Goal: Information Seeking & Learning: Learn about a topic

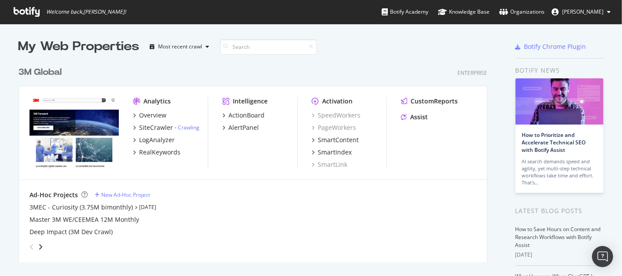
click at [31, 70] on div "3M Global" at bounding box center [40, 72] width 43 height 13
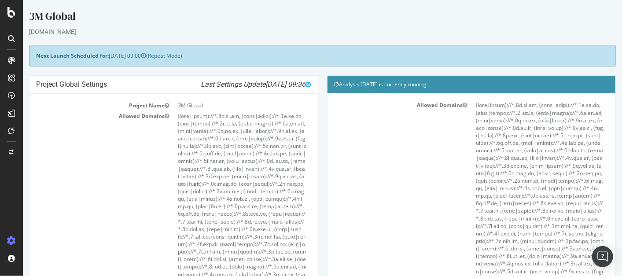
scroll to position [244, 0]
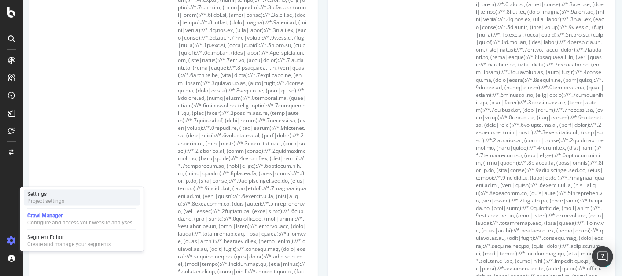
click at [32, 198] on div "Project settings" at bounding box center [45, 201] width 37 height 7
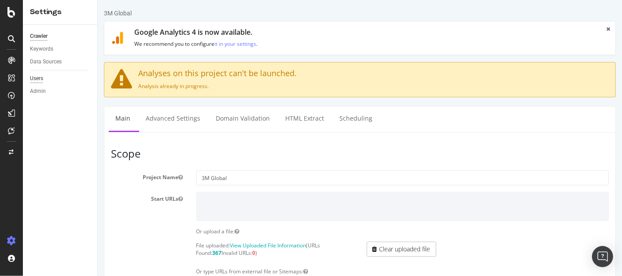
click at [37, 78] on div "Users" at bounding box center [36, 78] width 13 height 9
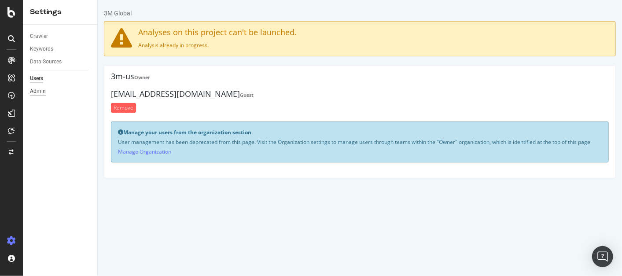
click at [40, 90] on div "Admin" at bounding box center [38, 91] width 16 height 9
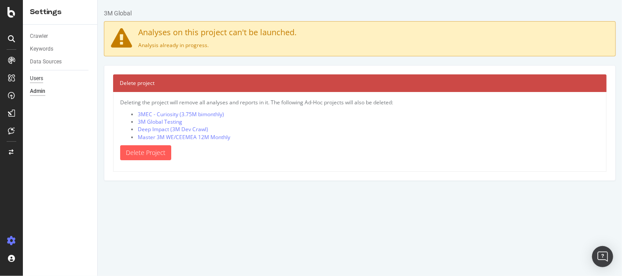
click at [40, 75] on div "Users" at bounding box center [36, 78] width 13 height 9
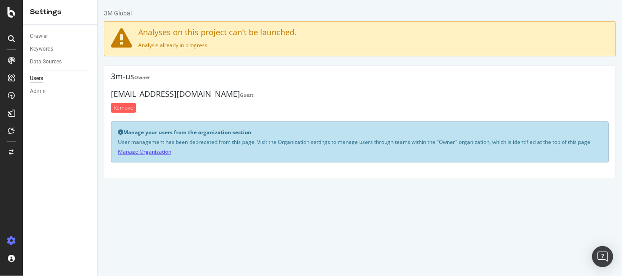
click at [163, 151] on link "Manage Organization" at bounding box center [144, 151] width 53 height 7
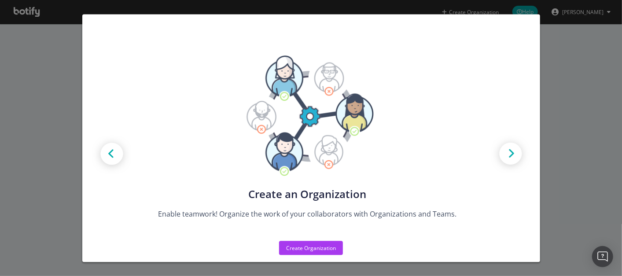
click at [560, 144] on div "Create new Projects for your Teams Create the exact model that matches your Org…" at bounding box center [311, 138] width 622 height 276
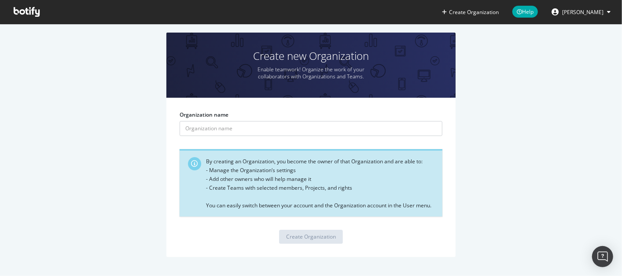
click at [605, 10] on button "[PERSON_NAME]" at bounding box center [581, 12] width 73 height 14
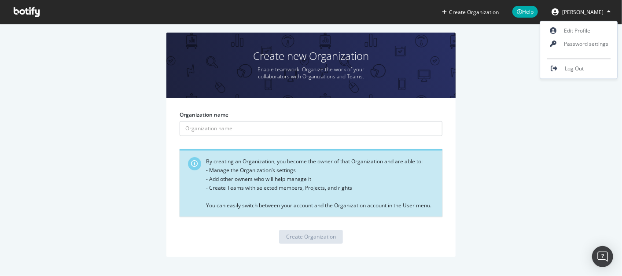
click at [607, 10] on button "[PERSON_NAME]" at bounding box center [581, 12] width 73 height 14
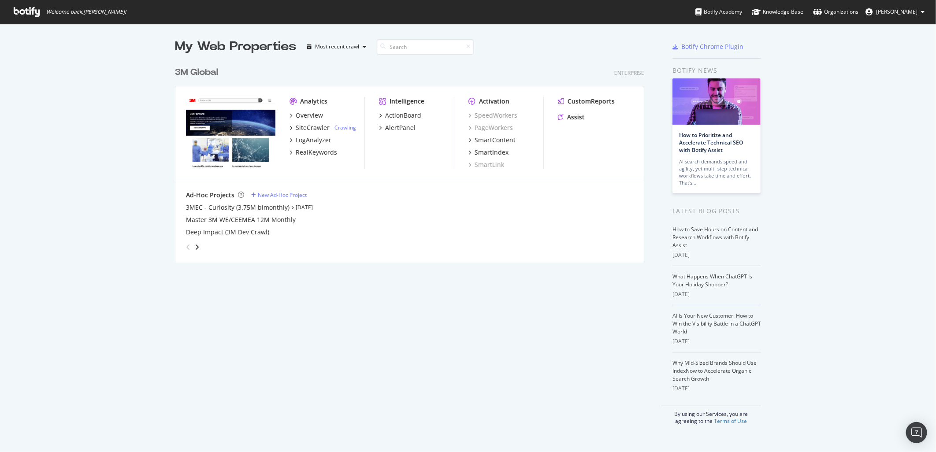
scroll to position [445, 921]
click at [200, 69] on div "3M Global" at bounding box center [196, 72] width 43 height 13
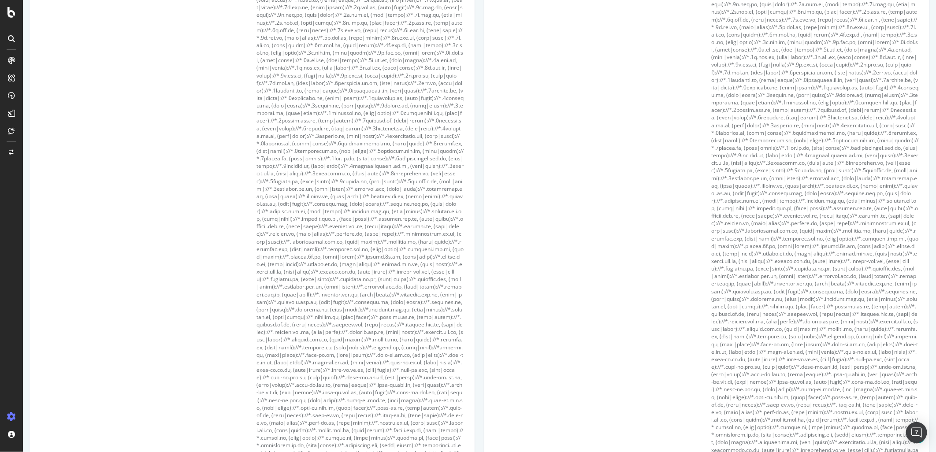
scroll to position [342, 0]
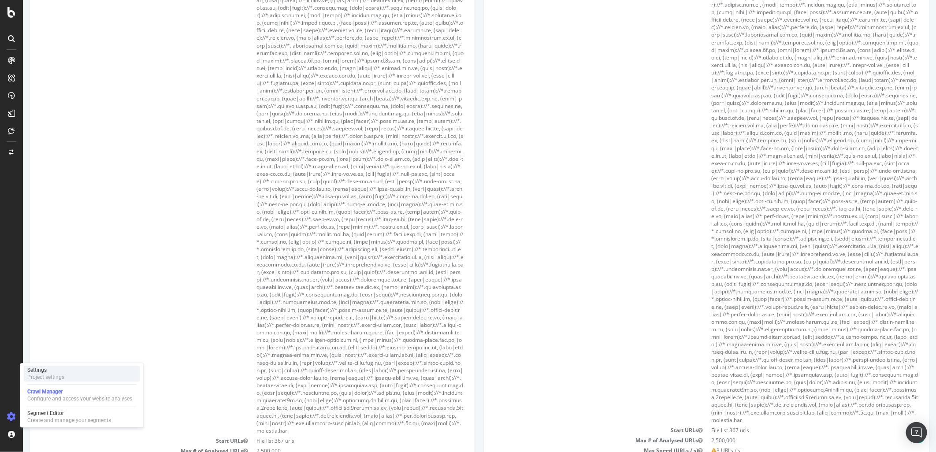
click at [55, 370] on div "Settings" at bounding box center [45, 370] width 37 height 7
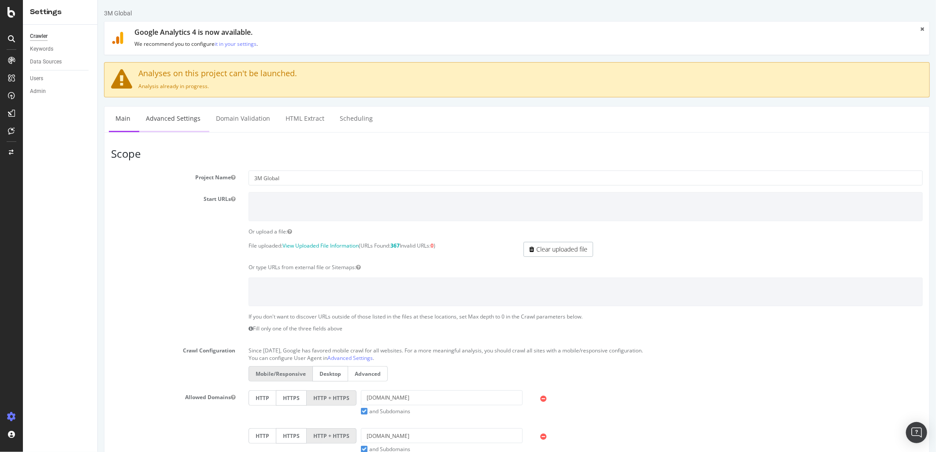
click at [181, 117] on link "Advanced Settings" at bounding box center [173, 119] width 68 height 24
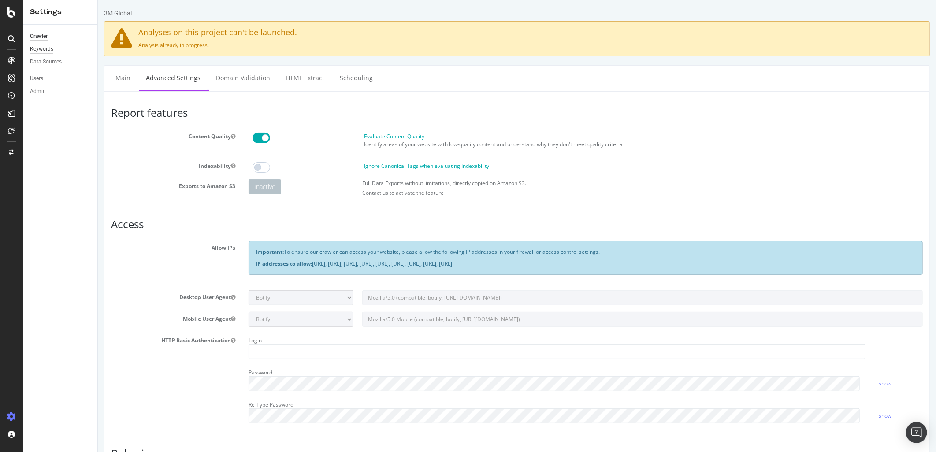
click at [49, 47] on div "Keywords" at bounding box center [41, 48] width 23 height 9
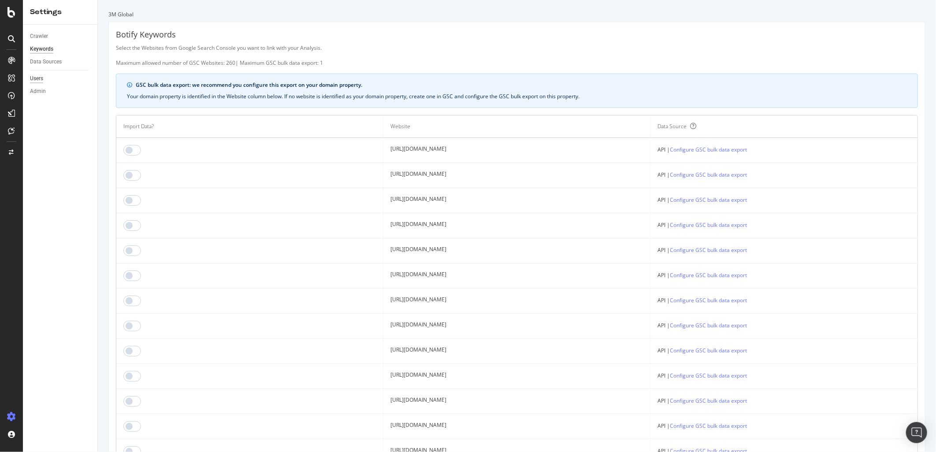
click at [38, 78] on div "Users" at bounding box center [36, 78] width 13 height 9
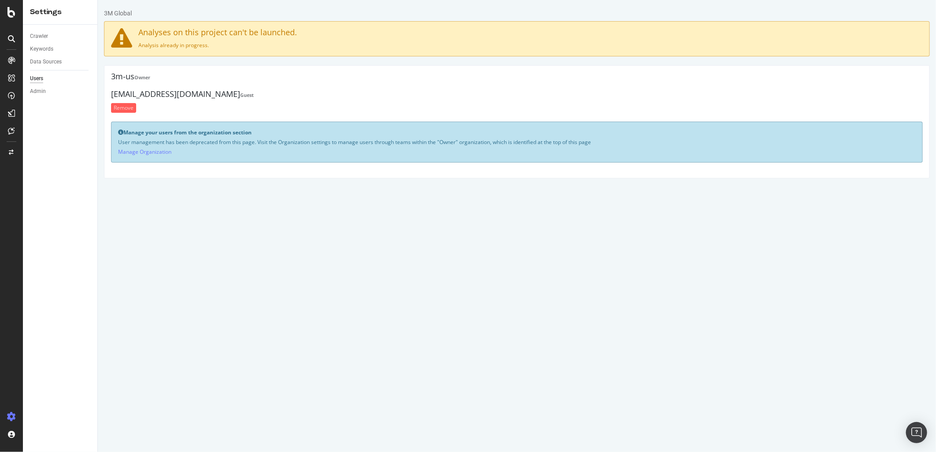
click at [115, 142] on div "Manage your users from the organization section User management has been deprec…" at bounding box center [516, 142] width 811 height 41
drag, startPoint x: 115, startPoint y: 143, endPoint x: 596, endPoint y: 140, distance: 481.9
click at [596, 140] on div "Manage your users from the organization section User management has been deprec…" at bounding box center [516, 142] width 811 height 41
copy p "User management has been deprecated from this page. Visit the Organization sett…"
click at [141, 152] on link "Manage Organization" at bounding box center [144, 151] width 53 height 7
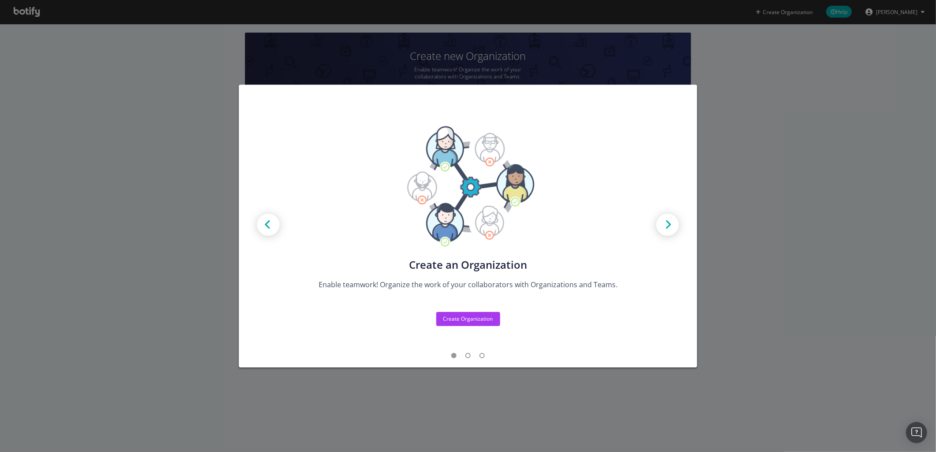
click at [671, 222] on img "modal" at bounding box center [668, 226] width 40 height 40
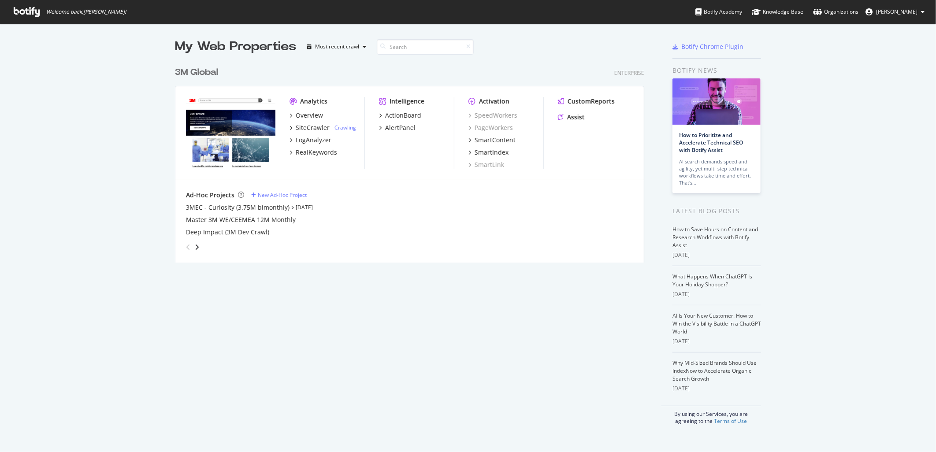
scroll to position [445, 921]
click at [200, 71] on div "3M Global" at bounding box center [196, 72] width 43 height 13
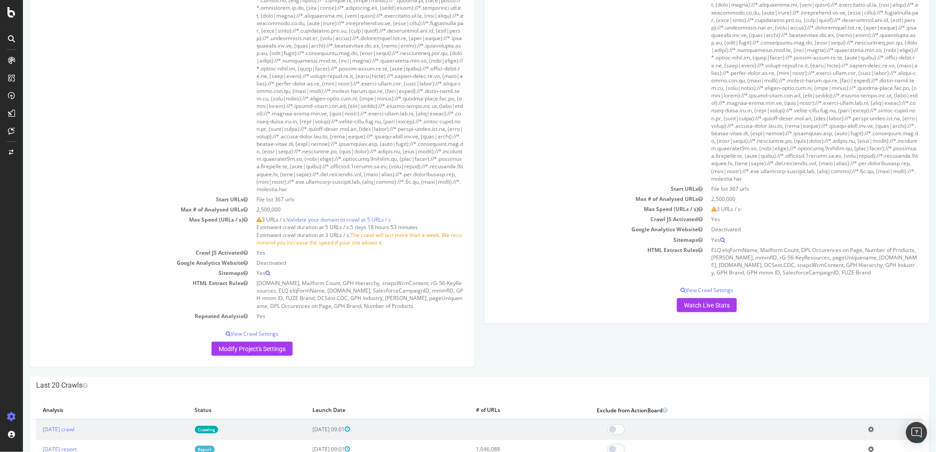
scroll to position [734, 0]
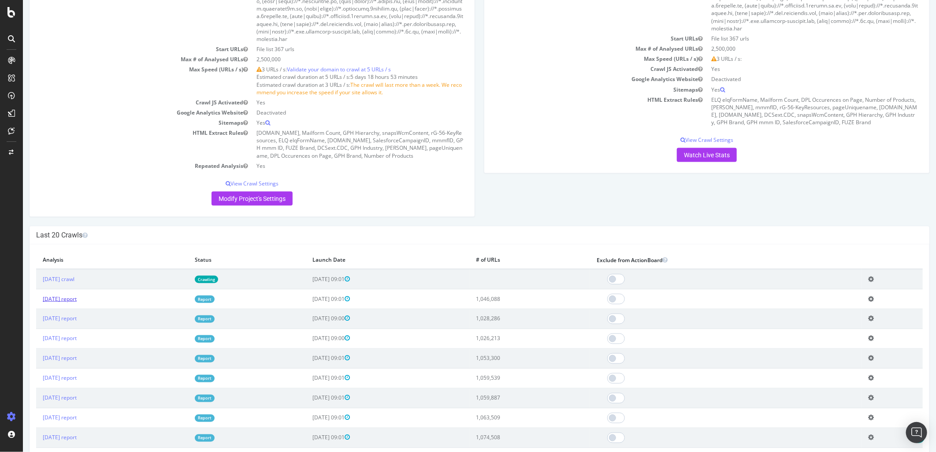
click at [76, 303] on link "[DATE] report" at bounding box center [59, 298] width 34 height 7
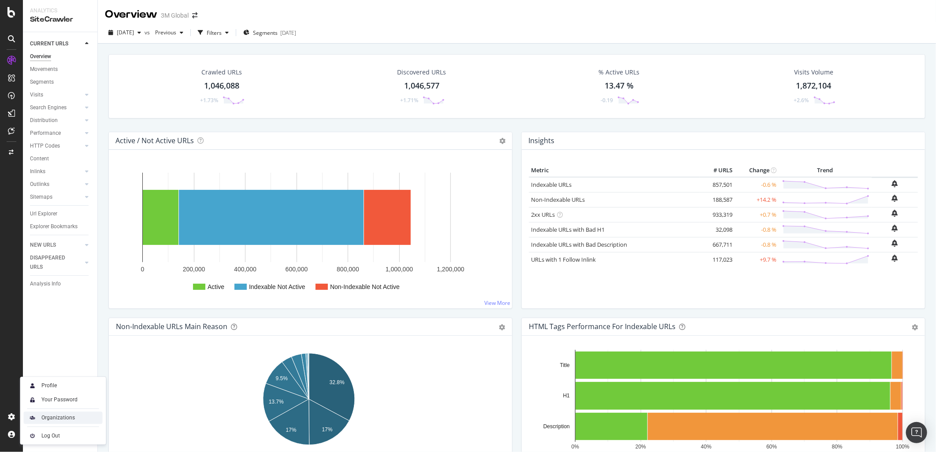
click at [71, 419] on div "Organizations" at bounding box center [57, 417] width 33 height 7
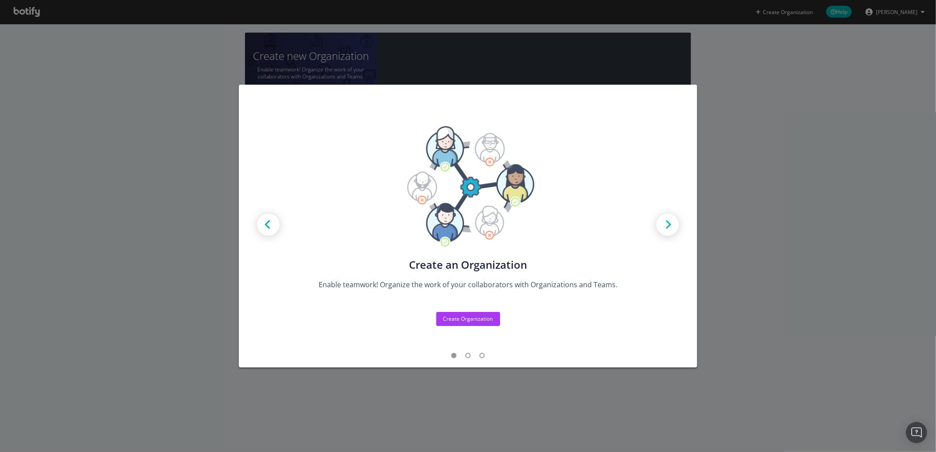
click at [724, 160] on div "Create new Projects for your Teams Create the exact model that matches your Org…" at bounding box center [468, 226] width 936 height 452
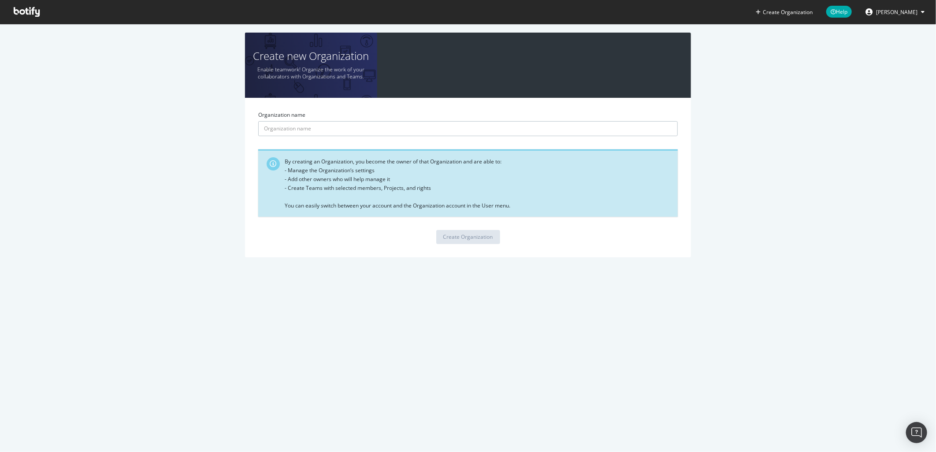
click at [328, 130] on input "Organization name" at bounding box center [467, 128] width 419 height 15
click at [181, 133] on div "Create new Organization Enable teamwork! Organize the work of your collaborator…" at bounding box center [467, 149] width 909 height 233
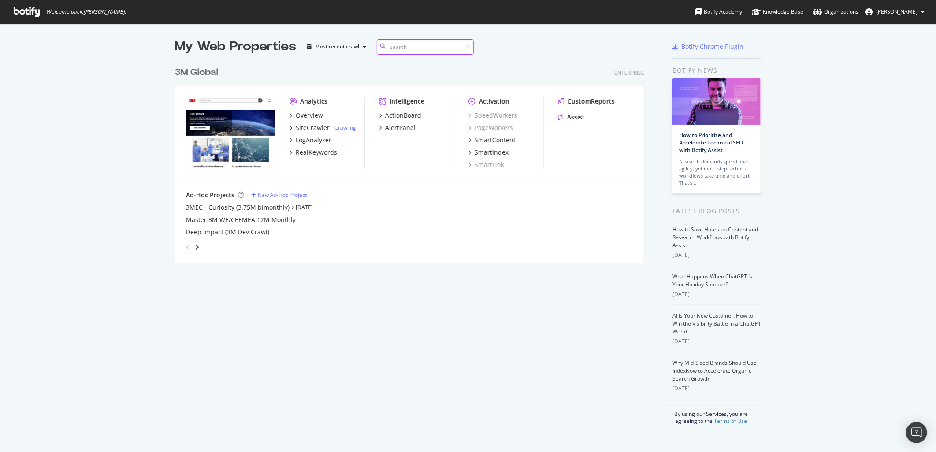
scroll to position [200, 469]
click at [261, 208] on div "3MEC - Curiosity (3.75M bimonthly)" at bounding box center [238, 207] width 104 height 9
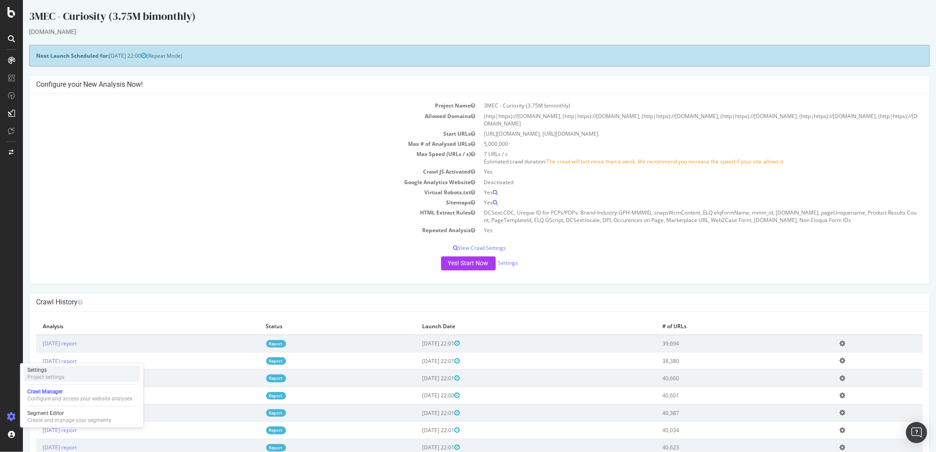
click at [41, 372] on div "Settings" at bounding box center [45, 370] width 37 height 7
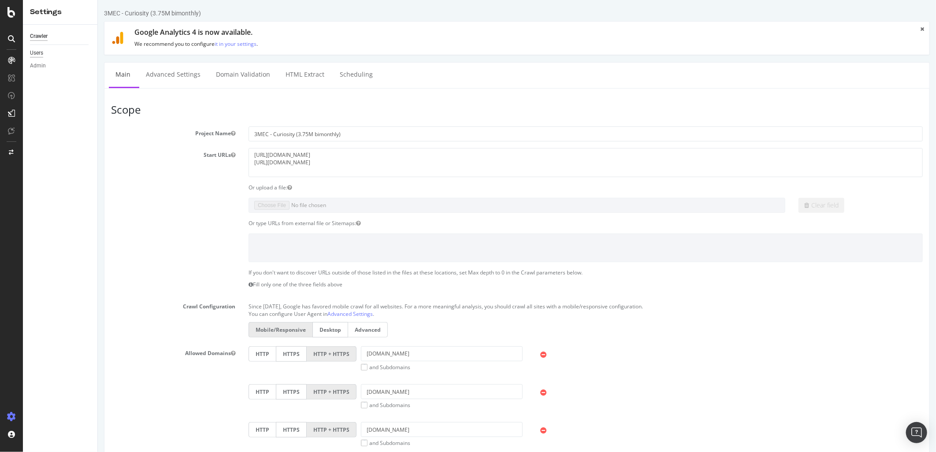
click at [37, 53] on div "Users" at bounding box center [36, 52] width 13 height 9
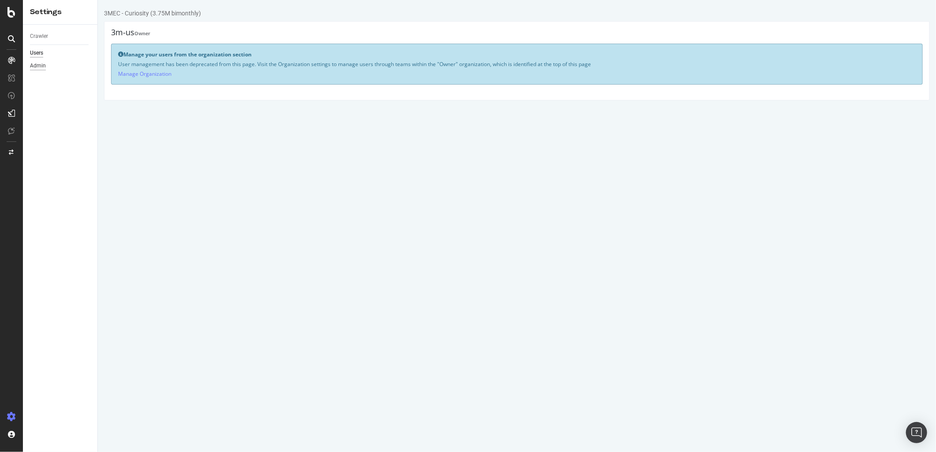
click at [41, 64] on div "Admin" at bounding box center [38, 65] width 16 height 9
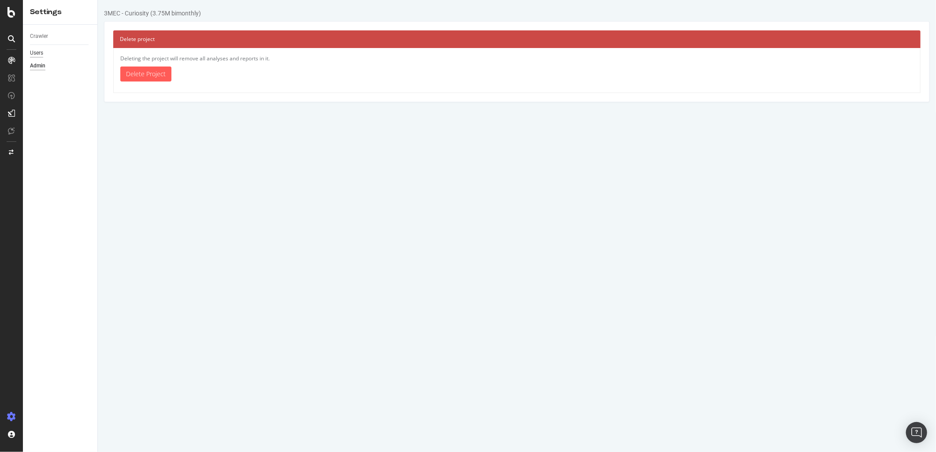
click at [38, 49] on div "Users" at bounding box center [36, 52] width 13 height 9
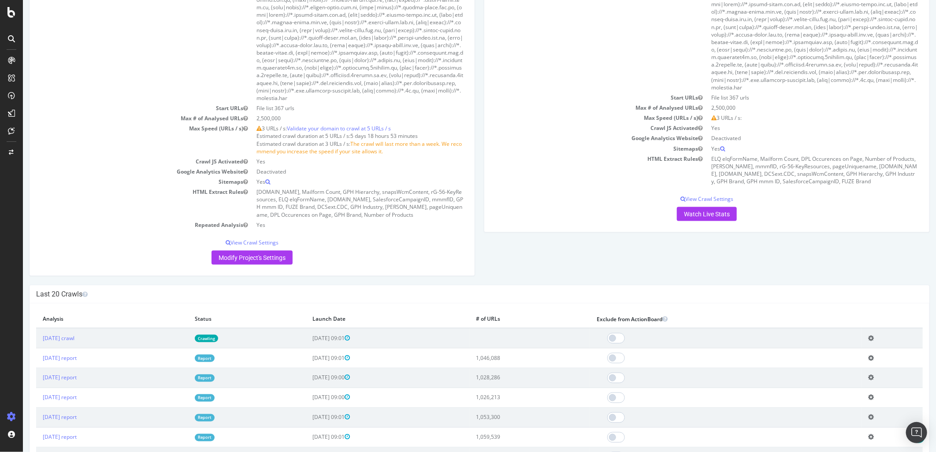
scroll to position [832, 0]
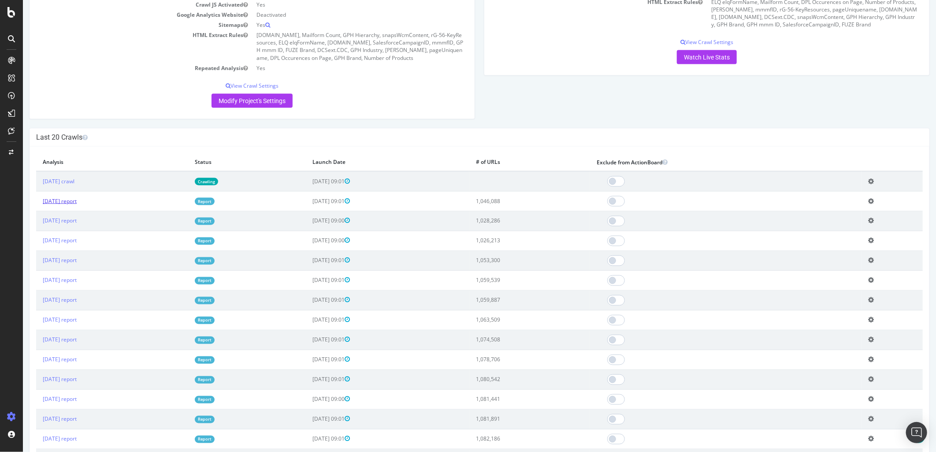
click at [76, 205] on link "[DATE] report" at bounding box center [59, 200] width 34 height 7
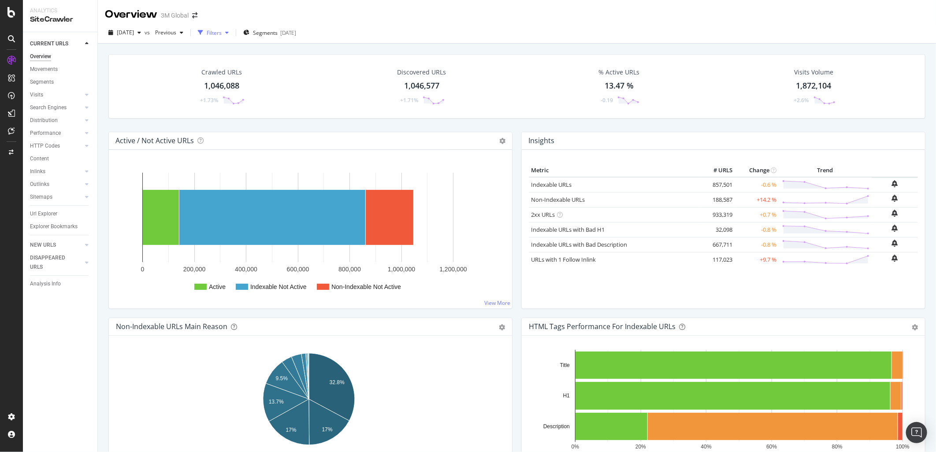
click at [232, 29] on div "Filters" at bounding box center [213, 32] width 38 height 13
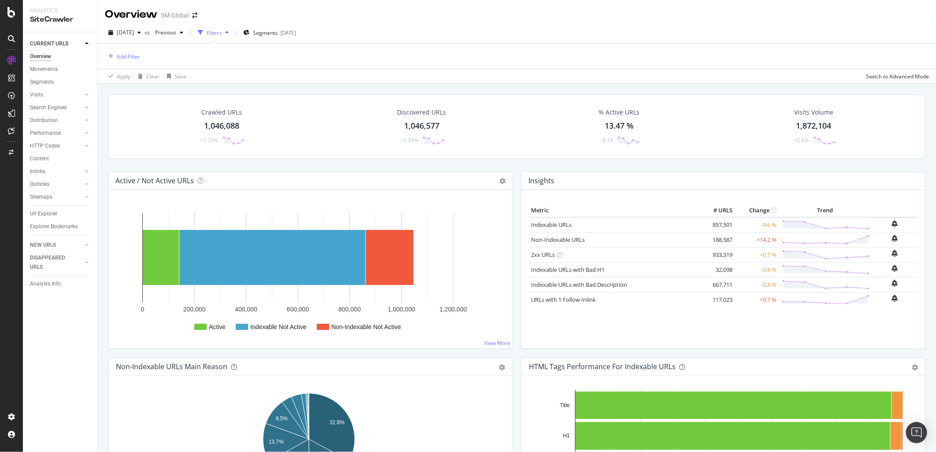
click at [232, 29] on div "Filters" at bounding box center [213, 32] width 38 height 13
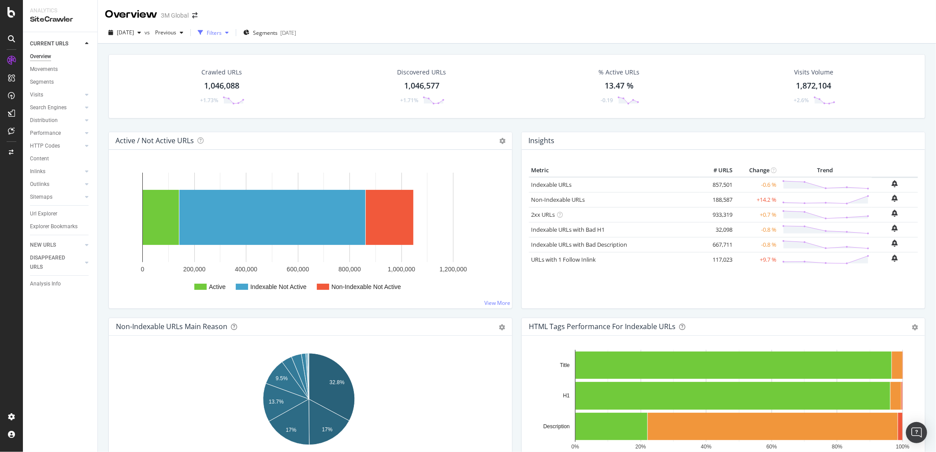
click at [232, 29] on div "Filters" at bounding box center [213, 32] width 38 height 13
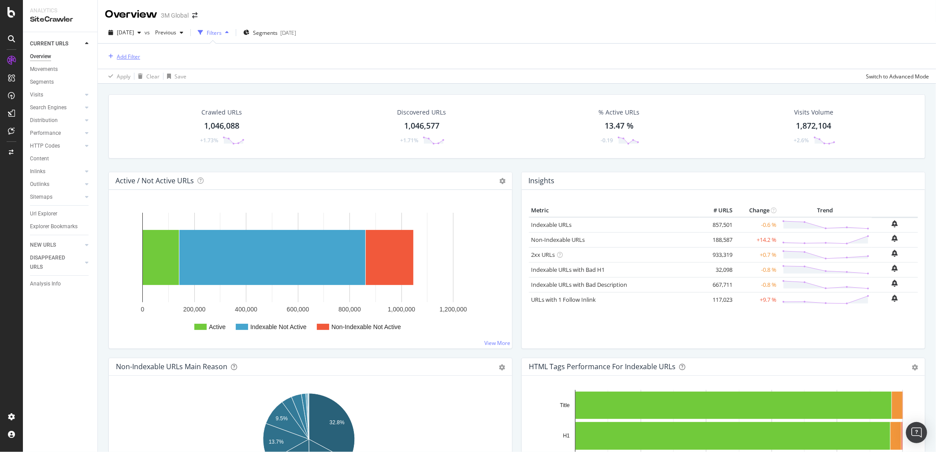
click at [128, 55] on div "Add Filter" at bounding box center [128, 56] width 23 height 7
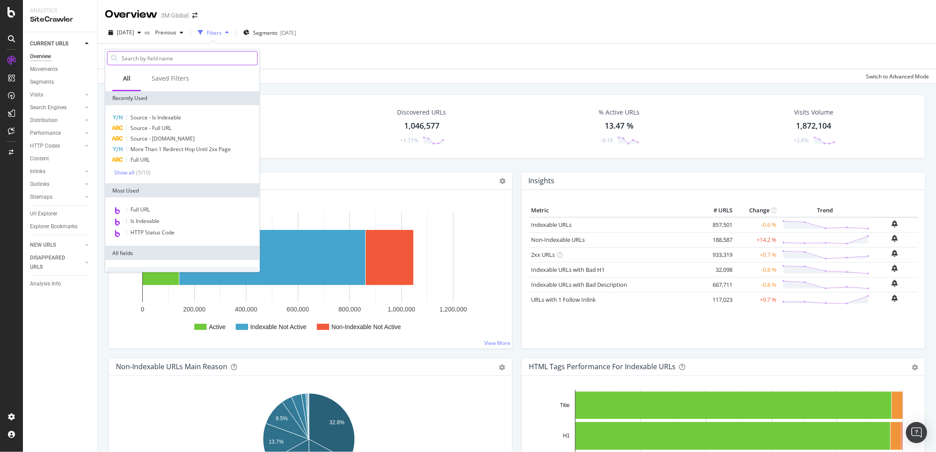
click at [170, 59] on input "text" at bounding box center [189, 58] width 137 height 13
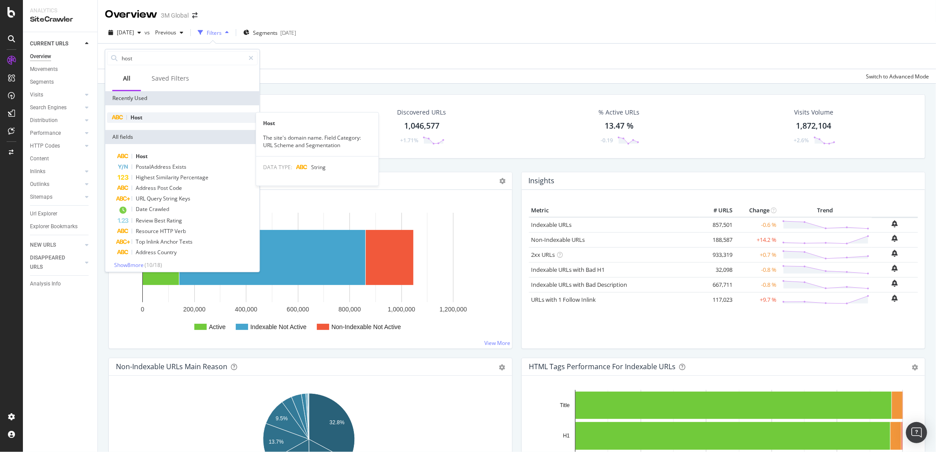
type input "host"
click at [151, 119] on div "Host" at bounding box center [182, 117] width 151 height 11
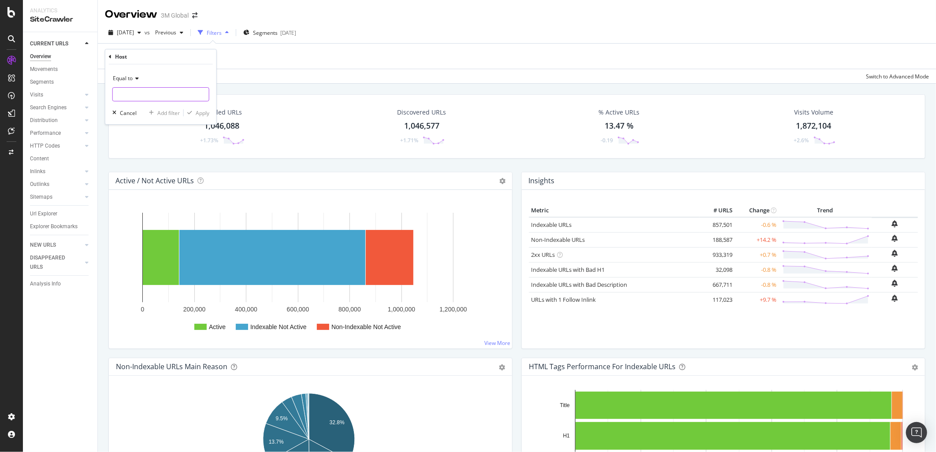
click at [148, 95] on input "text" at bounding box center [161, 94] width 96 height 14
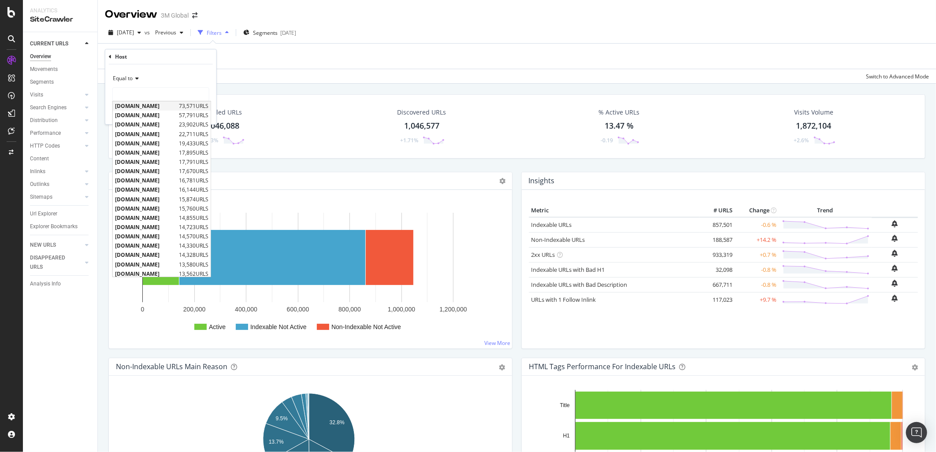
click at [150, 107] on span "[DOMAIN_NAME]" at bounding box center [146, 105] width 62 height 7
type input "[DOMAIN_NAME]"
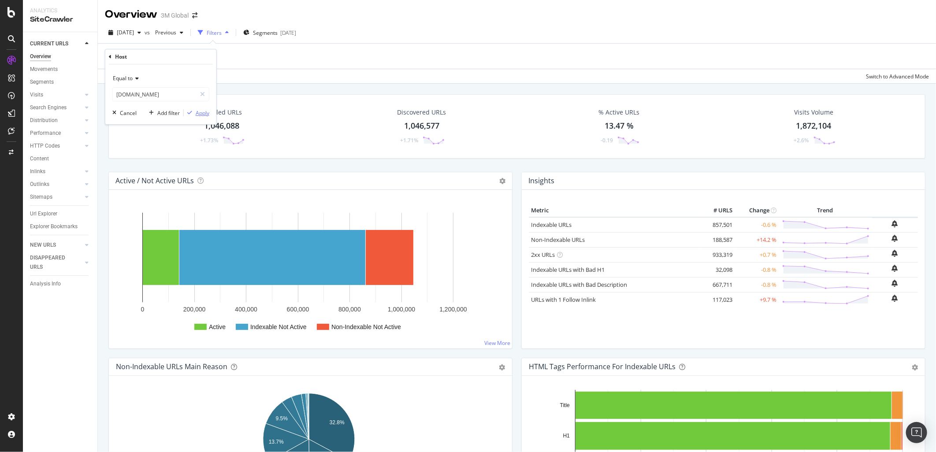
click at [204, 113] on div "Apply" at bounding box center [203, 112] width 14 height 7
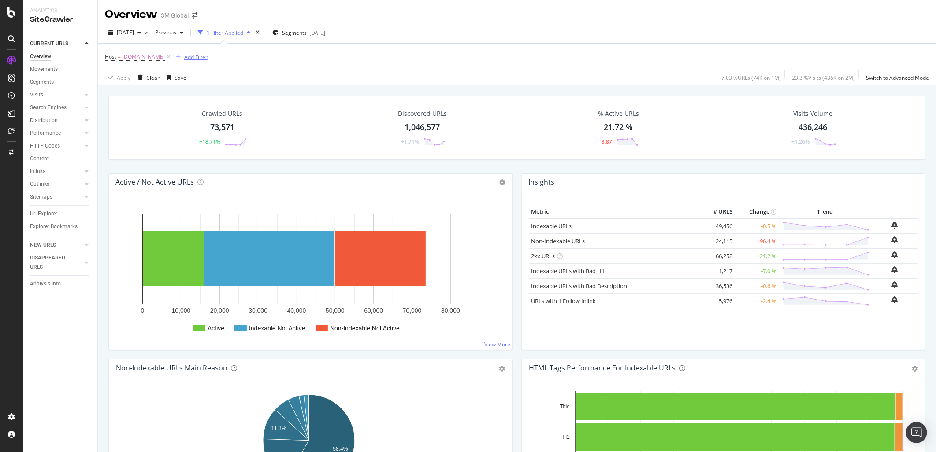
click at [185, 55] on div "Add Filter" at bounding box center [195, 56] width 23 height 7
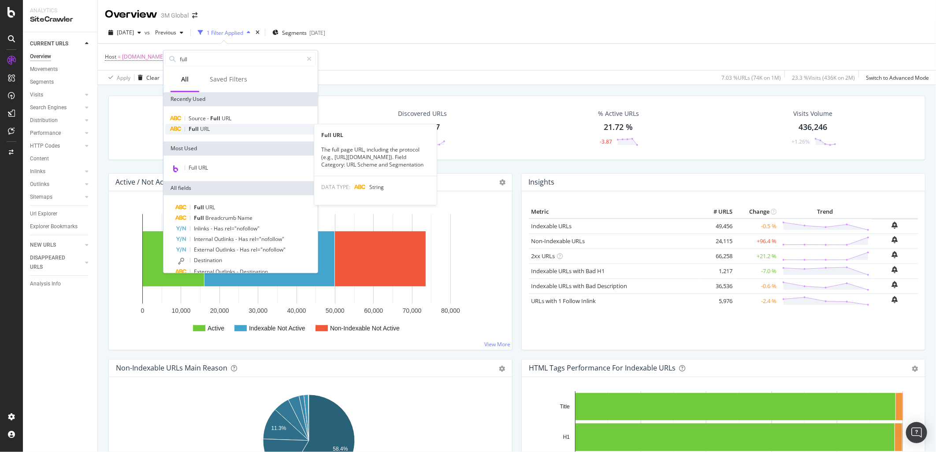
type input "full"
click at [213, 128] on div "Full URL" at bounding box center [240, 129] width 151 height 11
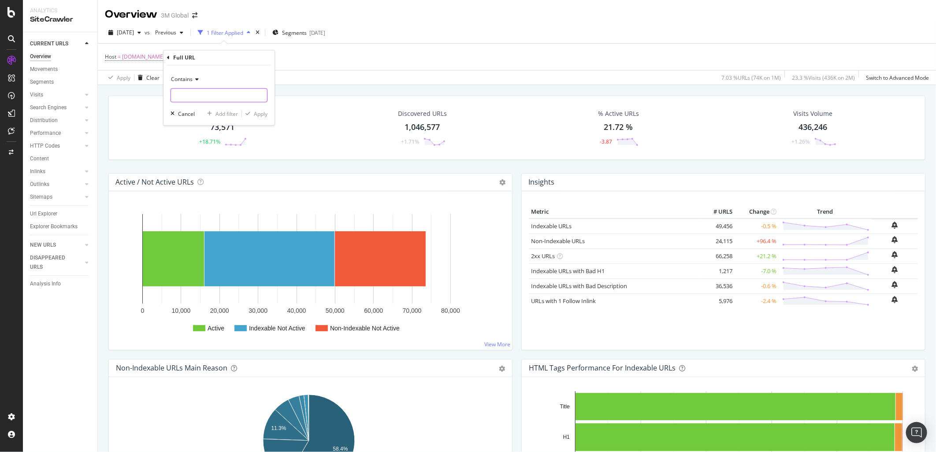
click at [213, 97] on input "text" at bounding box center [219, 95] width 96 height 14
type input "/en_US/"
click at [260, 114] on div "Apply" at bounding box center [261, 113] width 14 height 7
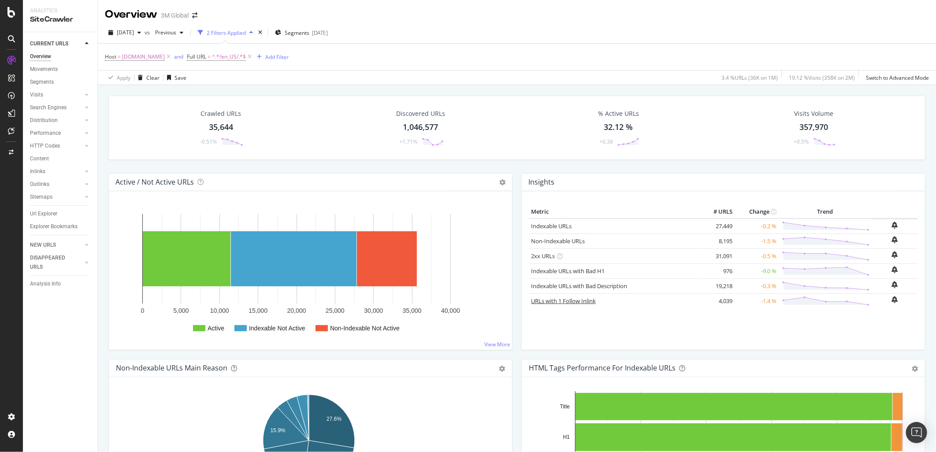
click at [548, 305] on link "URLs with 1 Follow Inlink" at bounding box center [563, 301] width 65 height 8
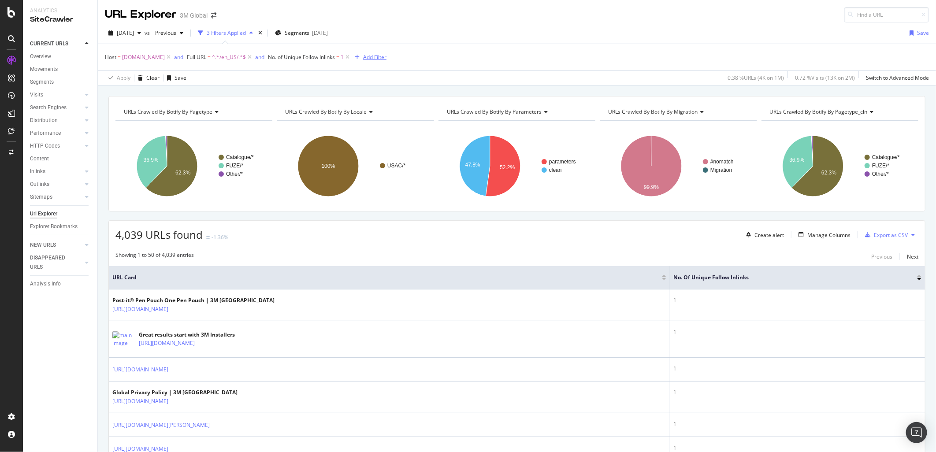
click at [375, 58] on div "Add Filter" at bounding box center [374, 56] width 23 height 7
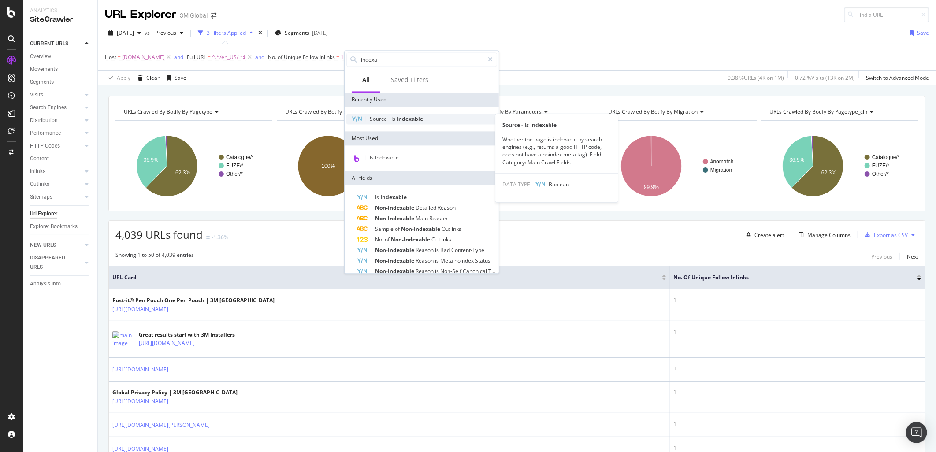
type input "indexa"
click at [411, 120] on span "Indexable" at bounding box center [409, 118] width 26 height 7
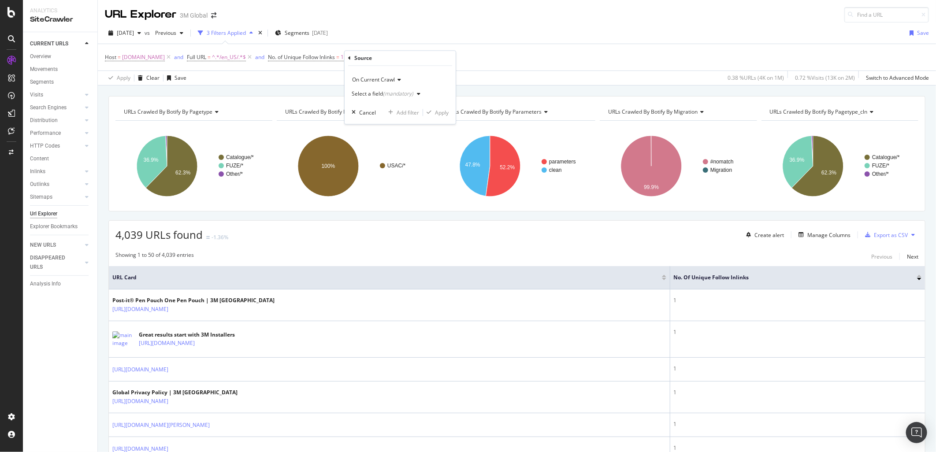
click at [348, 56] on icon at bounding box center [349, 58] width 3 height 5
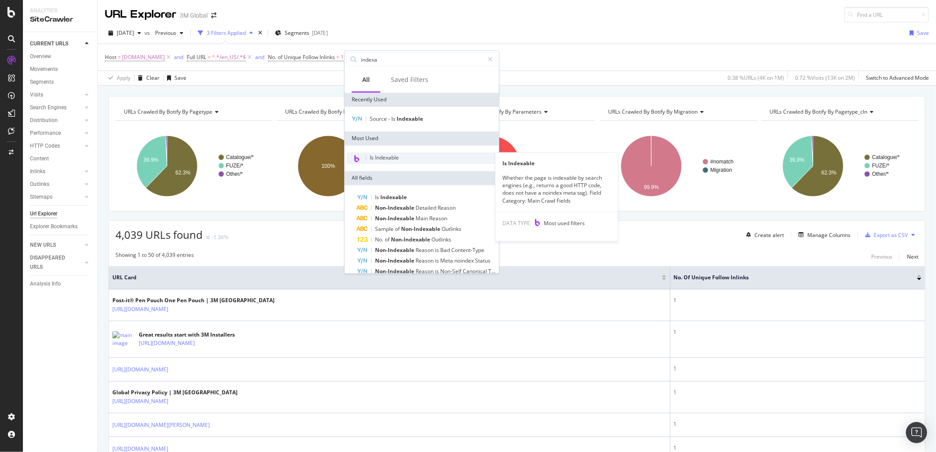
click at [392, 155] on span "Is Indexable" at bounding box center [384, 157] width 29 height 7
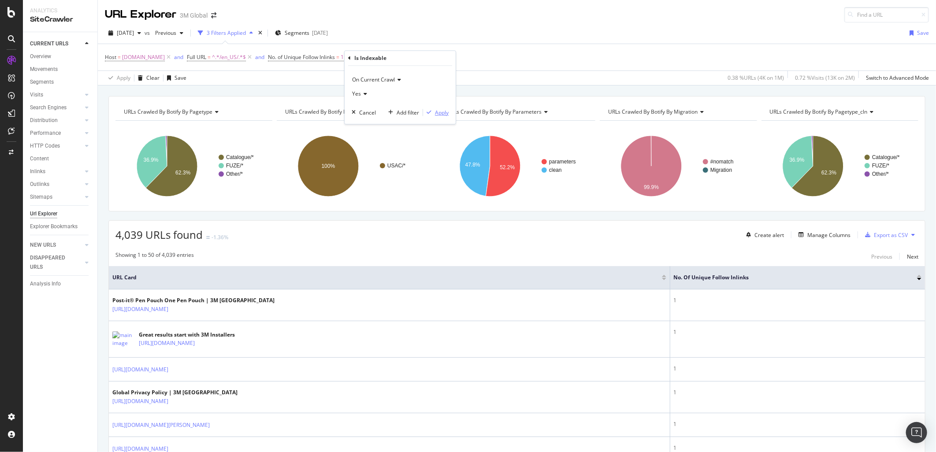
click at [442, 111] on div "Apply" at bounding box center [442, 112] width 14 height 7
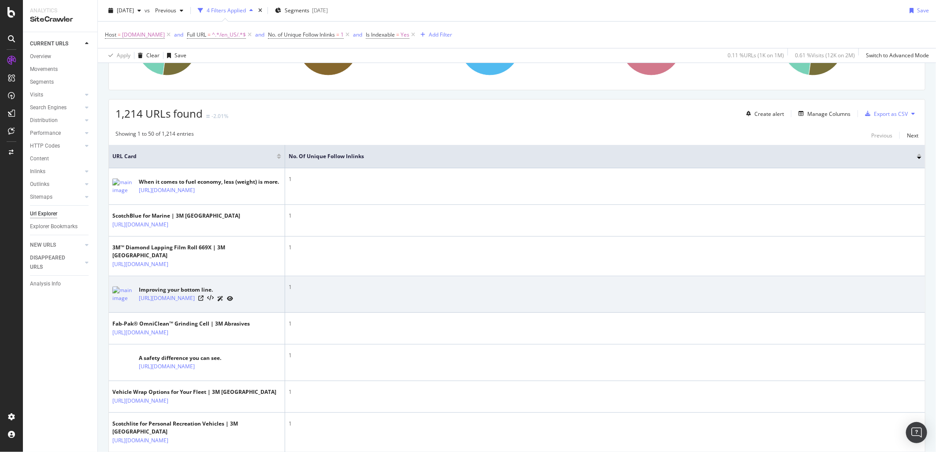
scroll to position [49, 0]
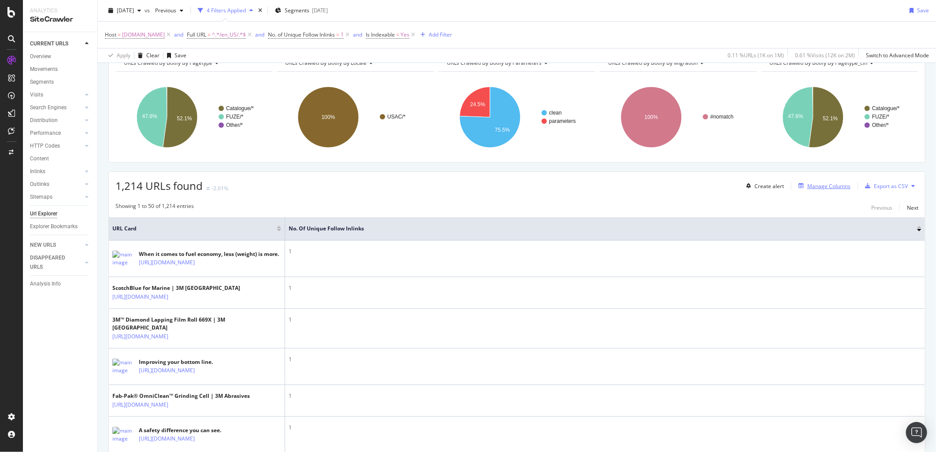
click at [828, 187] on div "Manage Columns" at bounding box center [828, 185] width 43 height 7
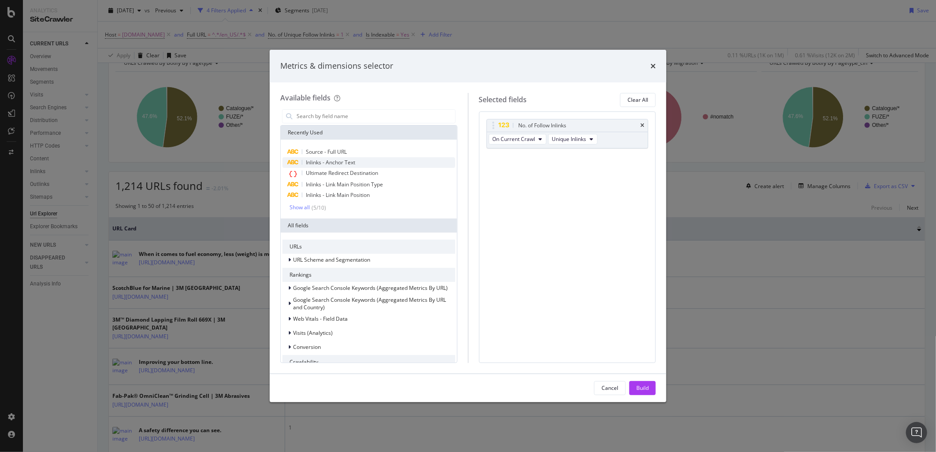
click at [340, 165] on span "Inlinks - Anchor Text" at bounding box center [330, 162] width 49 height 7
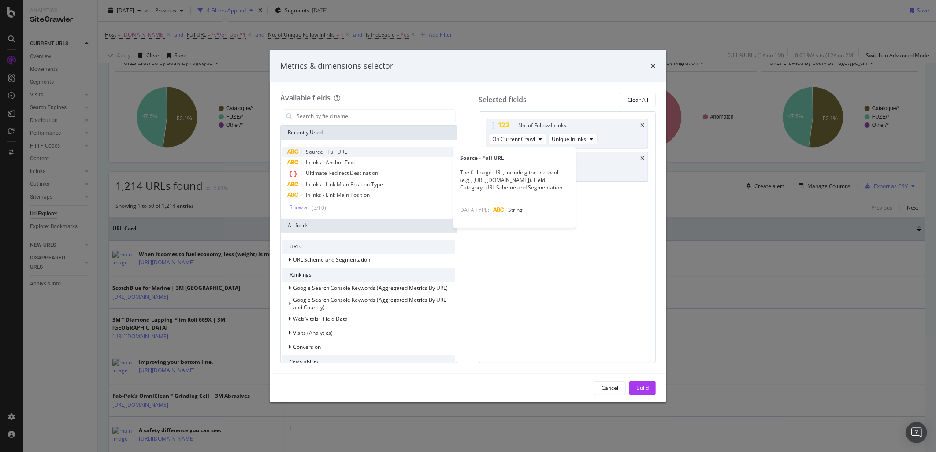
click at [343, 150] on span "Source - Full URL" at bounding box center [326, 151] width 41 height 7
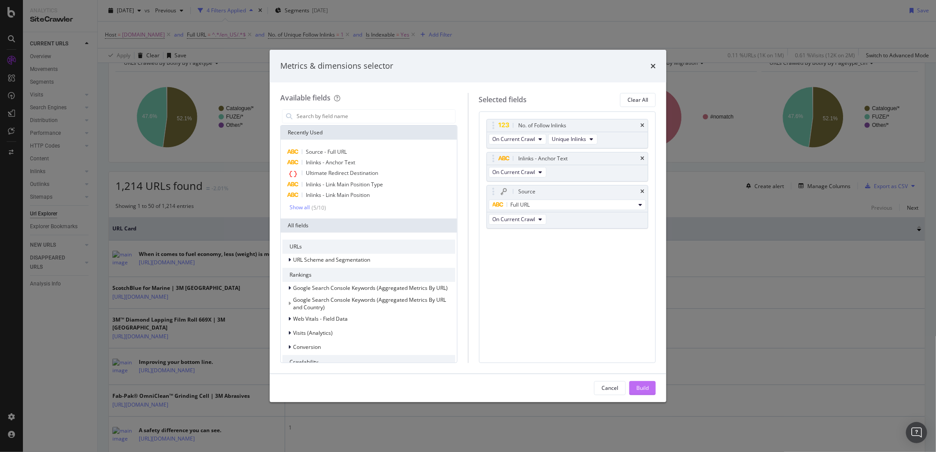
click at [646, 391] on div "Build" at bounding box center [642, 387] width 12 height 7
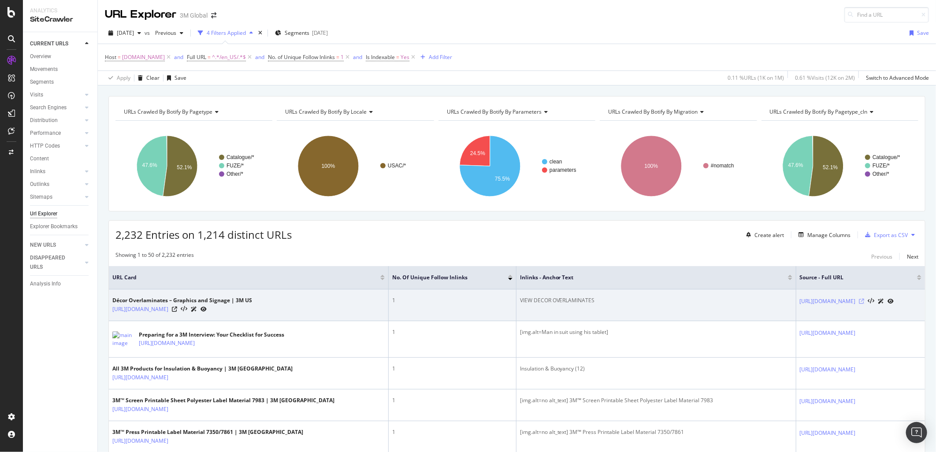
click at [864, 304] on icon at bounding box center [861, 301] width 5 height 5
